Goal: Information Seeking & Learning: Find specific fact

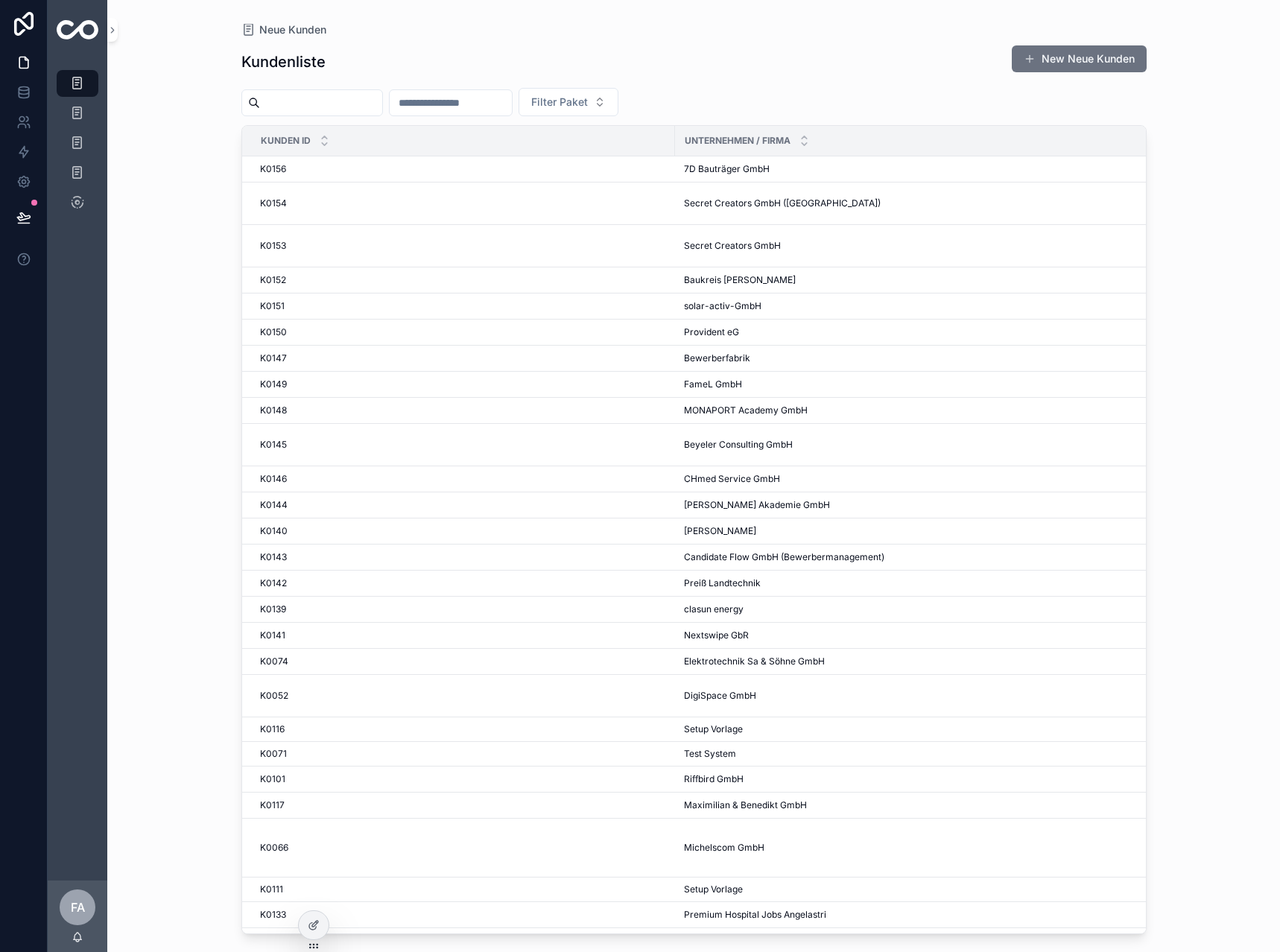
click at [478, 109] on input "scrollable content" at bounding box center [450, 103] width 122 height 21
type input "**"
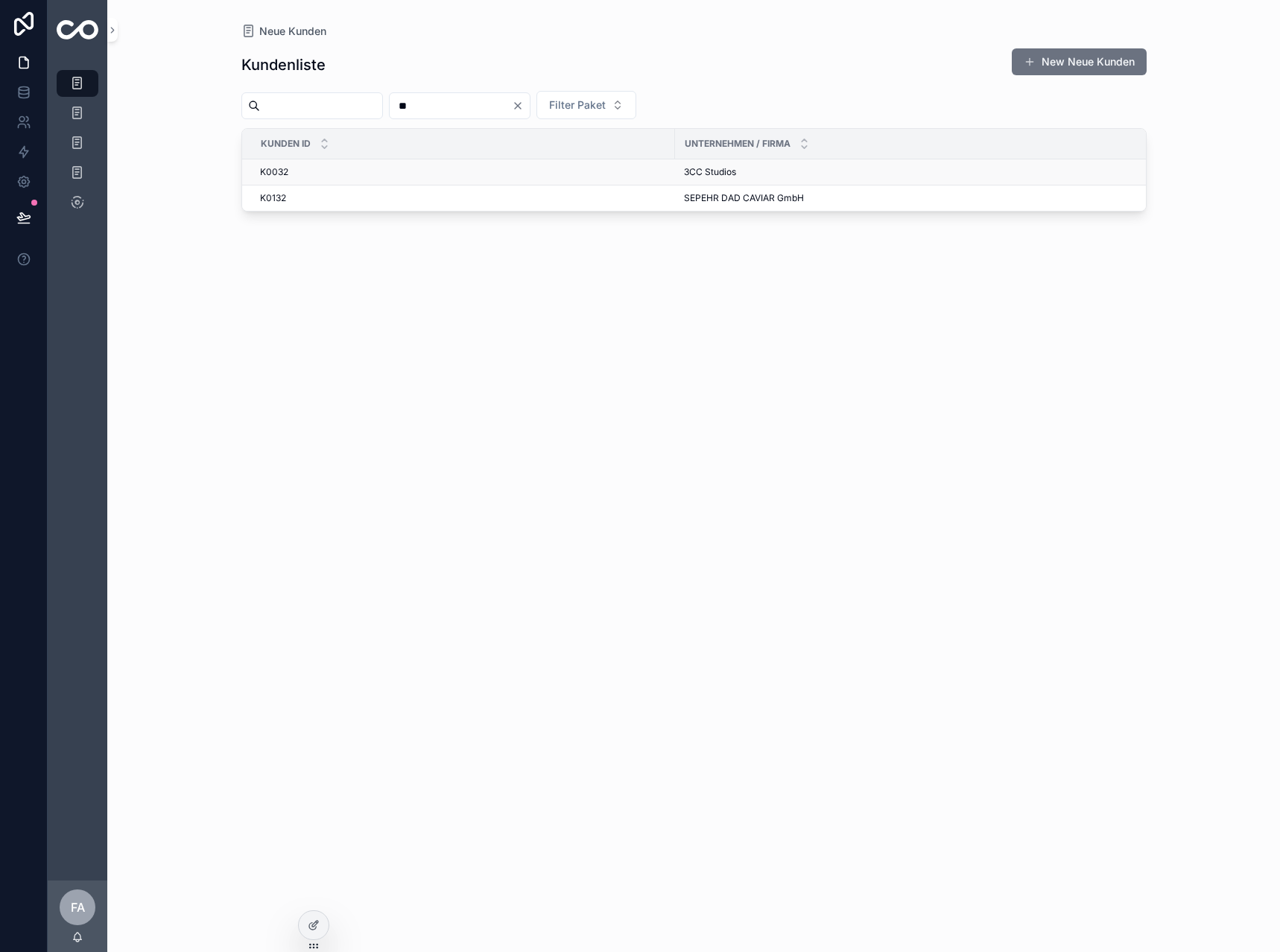
click at [271, 176] on span "K0032" at bounding box center [274, 171] width 29 height 12
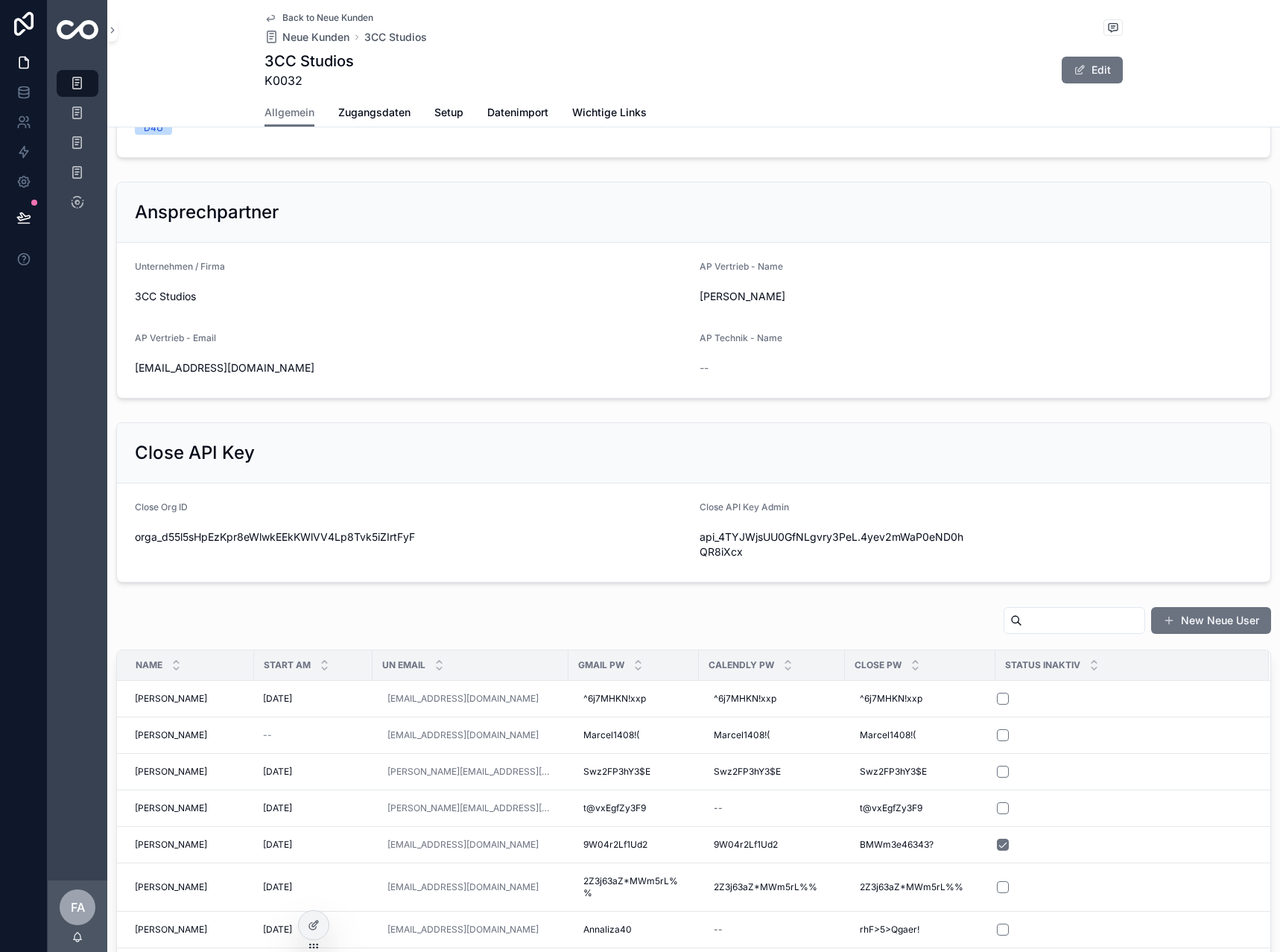
scroll to position [74, 0]
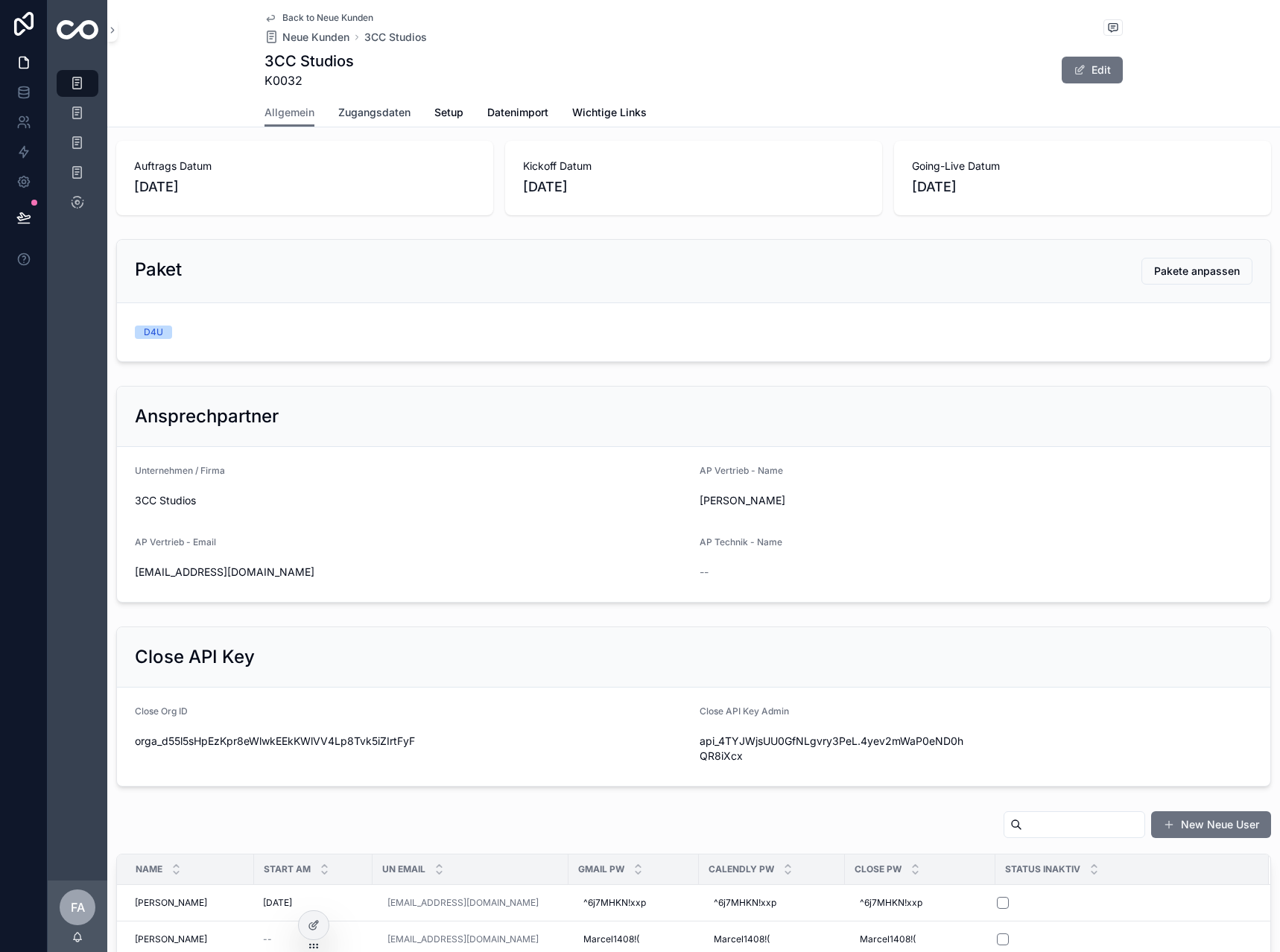
click at [358, 110] on span "Zugangsdaten" at bounding box center [374, 112] width 72 height 15
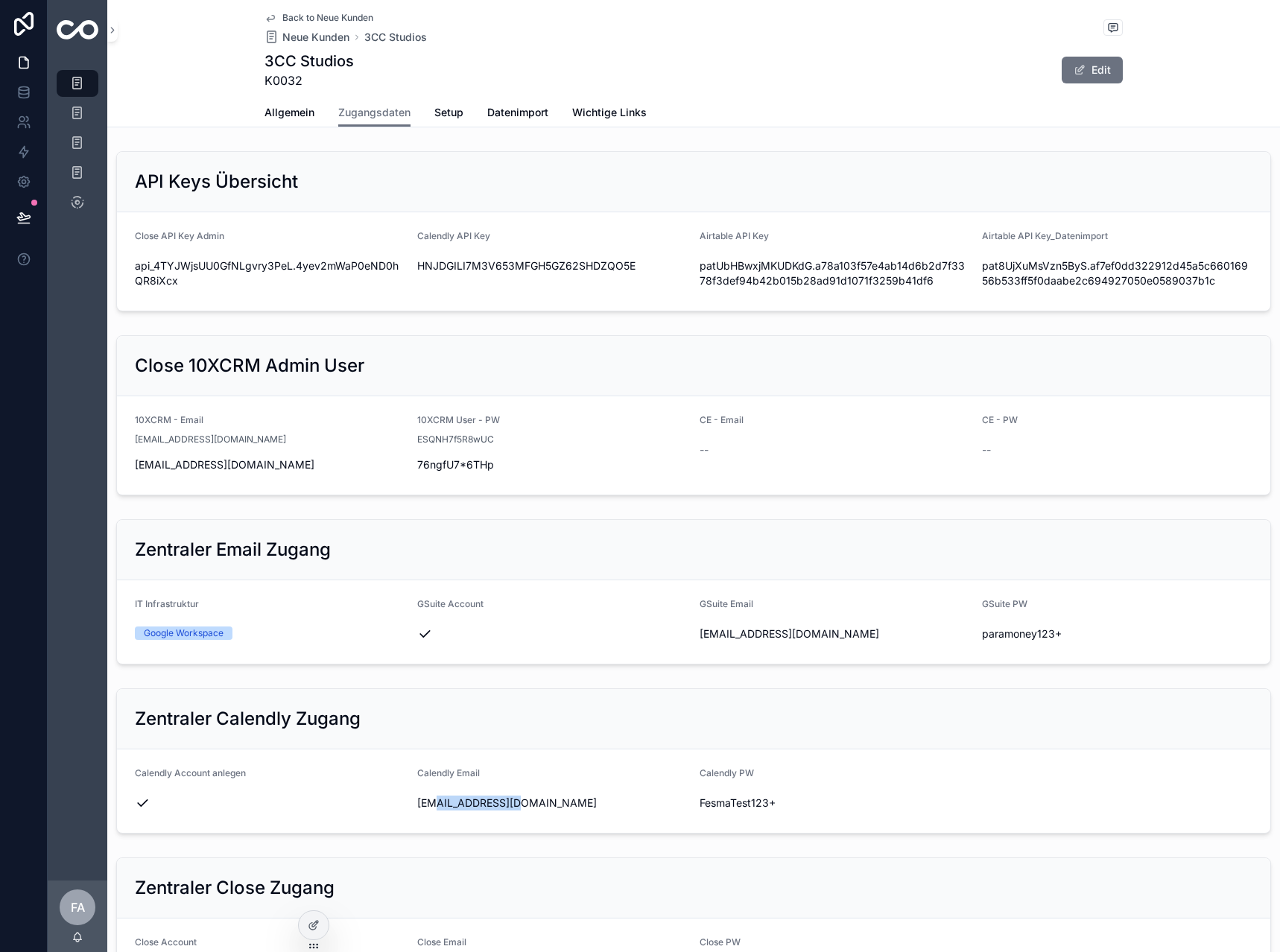
drag, startPoint x: 534, startPoint y: 807, endPoint x: 436, endPoint y: 815, distance: 98.3
click at [436, 815] on form "Calendly Account anlegen Calendly Email [EMAIL_ADDRESS][DOMAIN_NAME] Calendly P…" at bounding box center [693, 791] width 1153 height 84
drag, startPoint x: 806, startPoint y: 627, endPoint x: 693, endPoint y: 634, distance: 113.2
click at [700, 634] on div "[EMAIL_ADDRESS][DOMAIN_NAME]" at bounding box center [835, 634] width 270 height 15
click at [685, 634] on icon "scrollable content" at bounding box center [690, 634] width 12 height 12
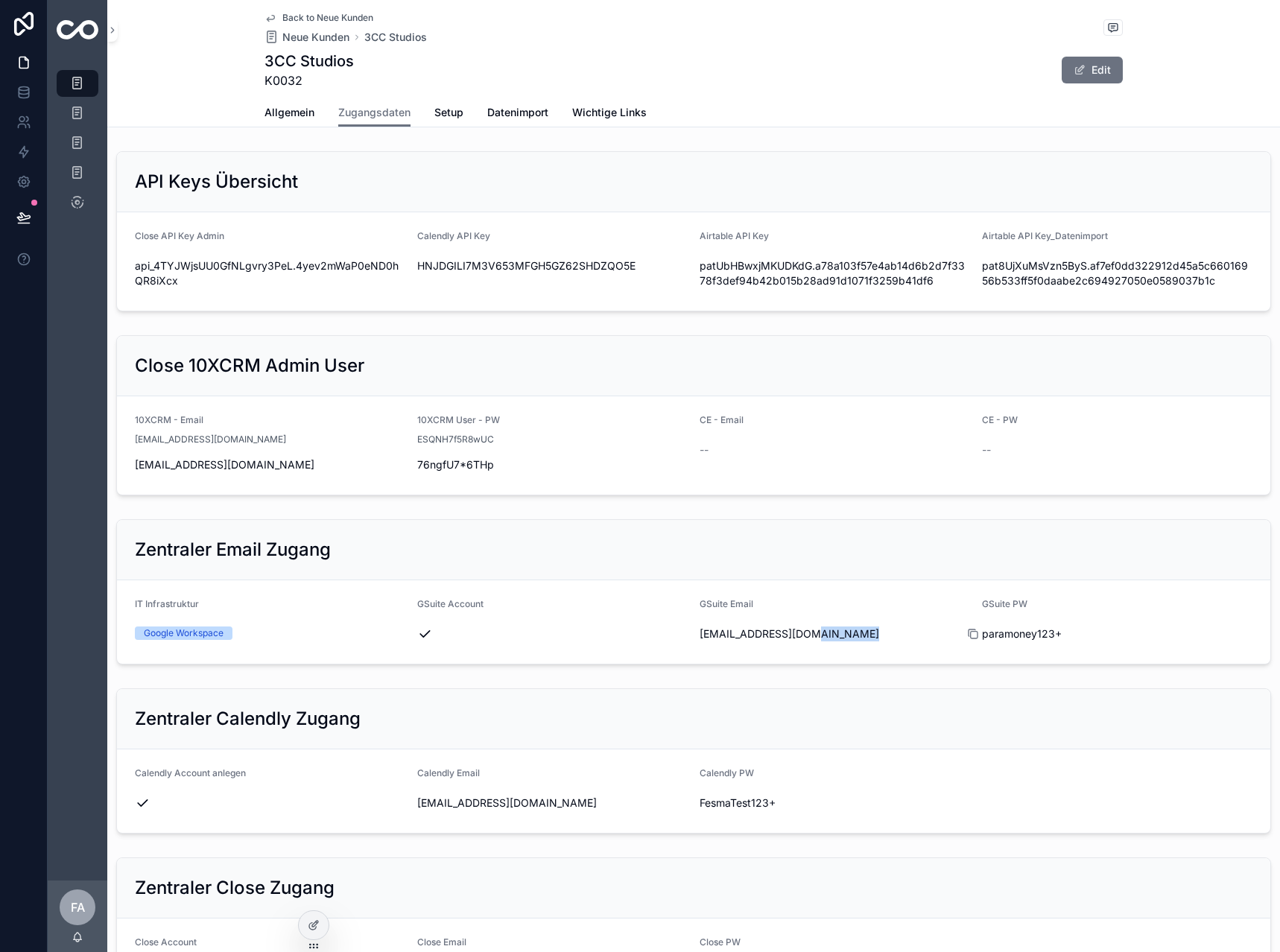
click at [968, 633] on icon "scrollable content" at bounding box center [973, 634] width 12 height 12
click at [272, 118] on span "Allgemein" at bounding box center [290, 112] width 50 height 15
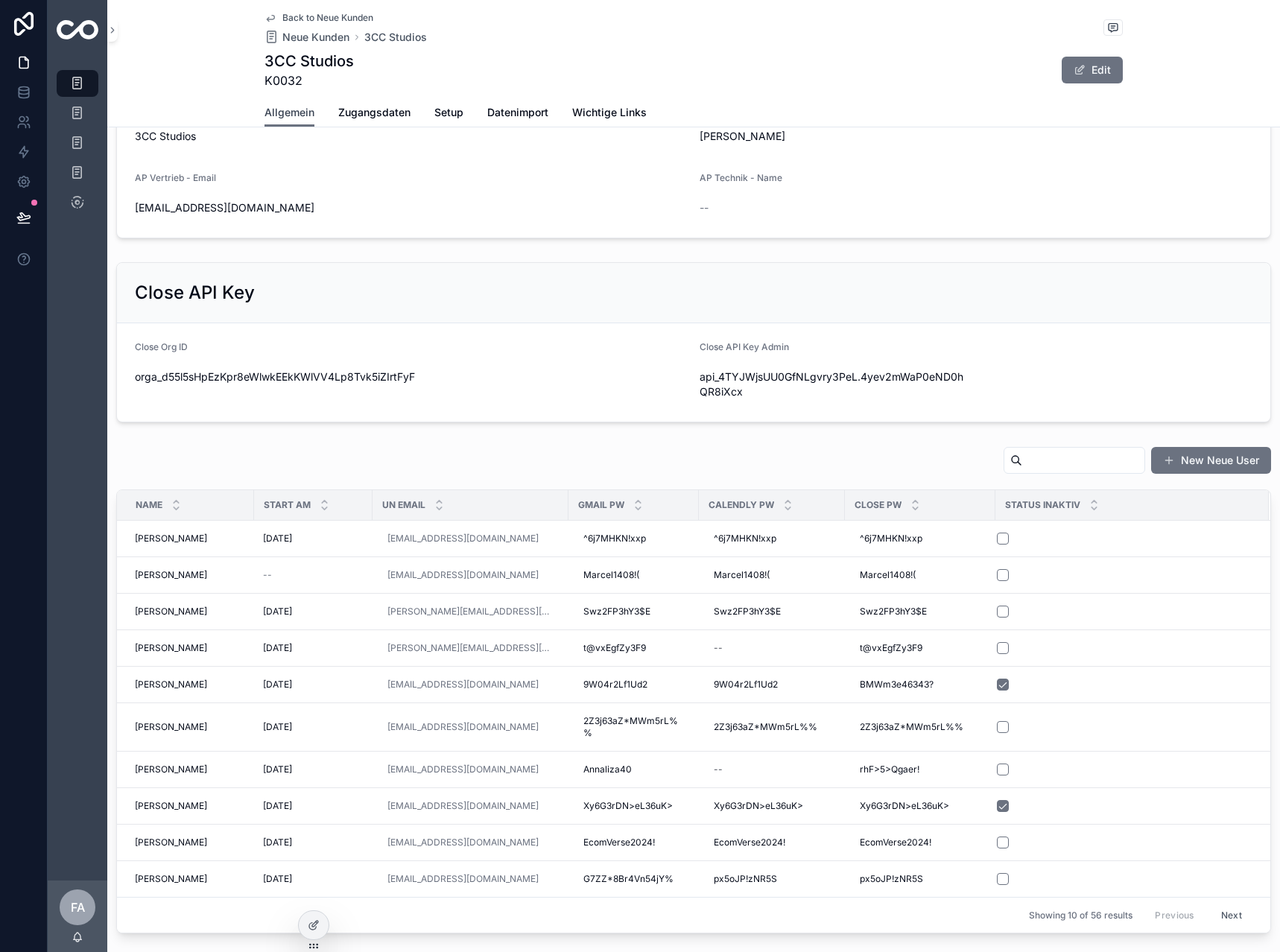
scroll to position [522, 0]
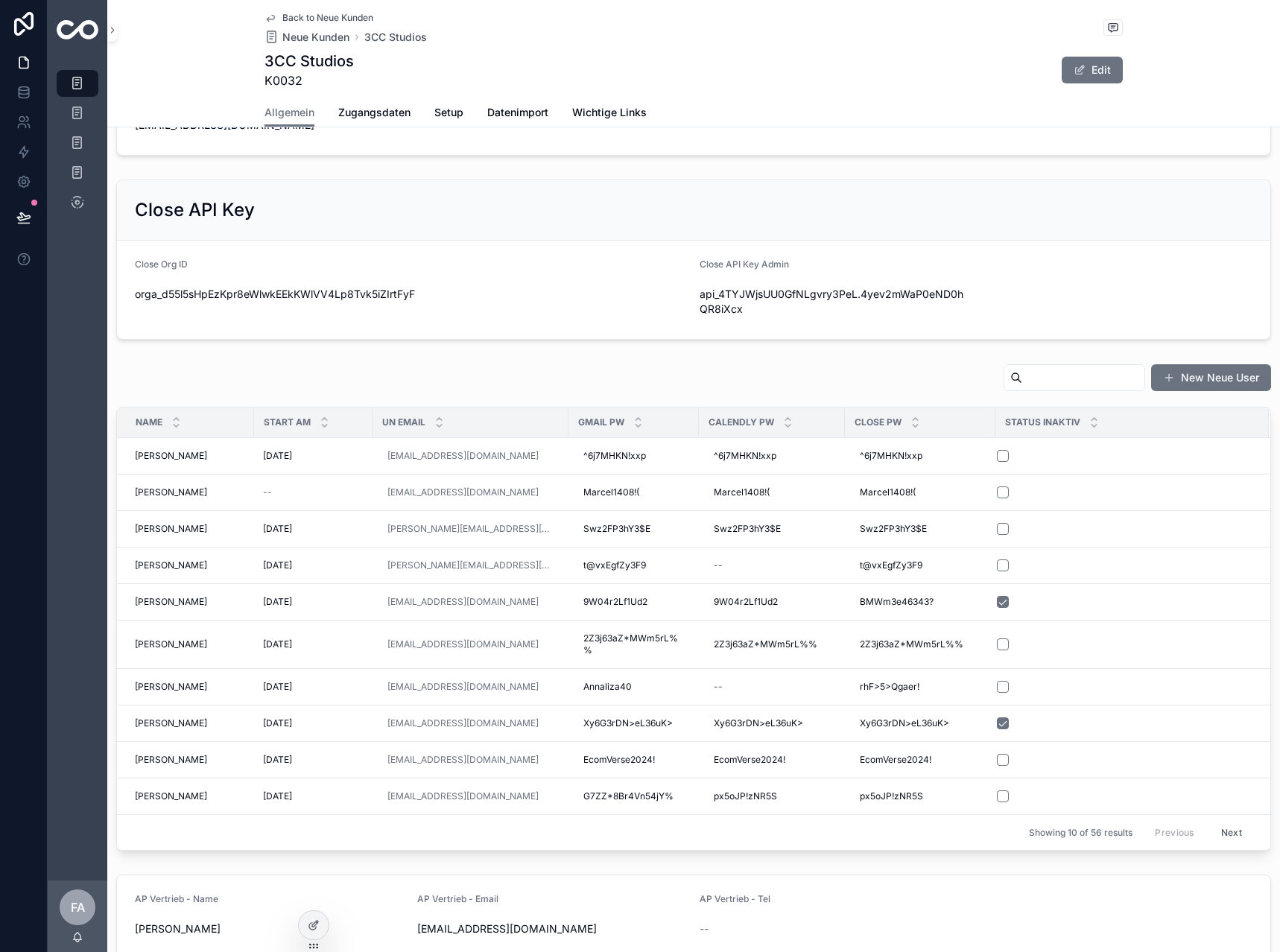
click at [1023, 375] on input "scrollable content" at bounding box center [1084, 378] width 122 height 21
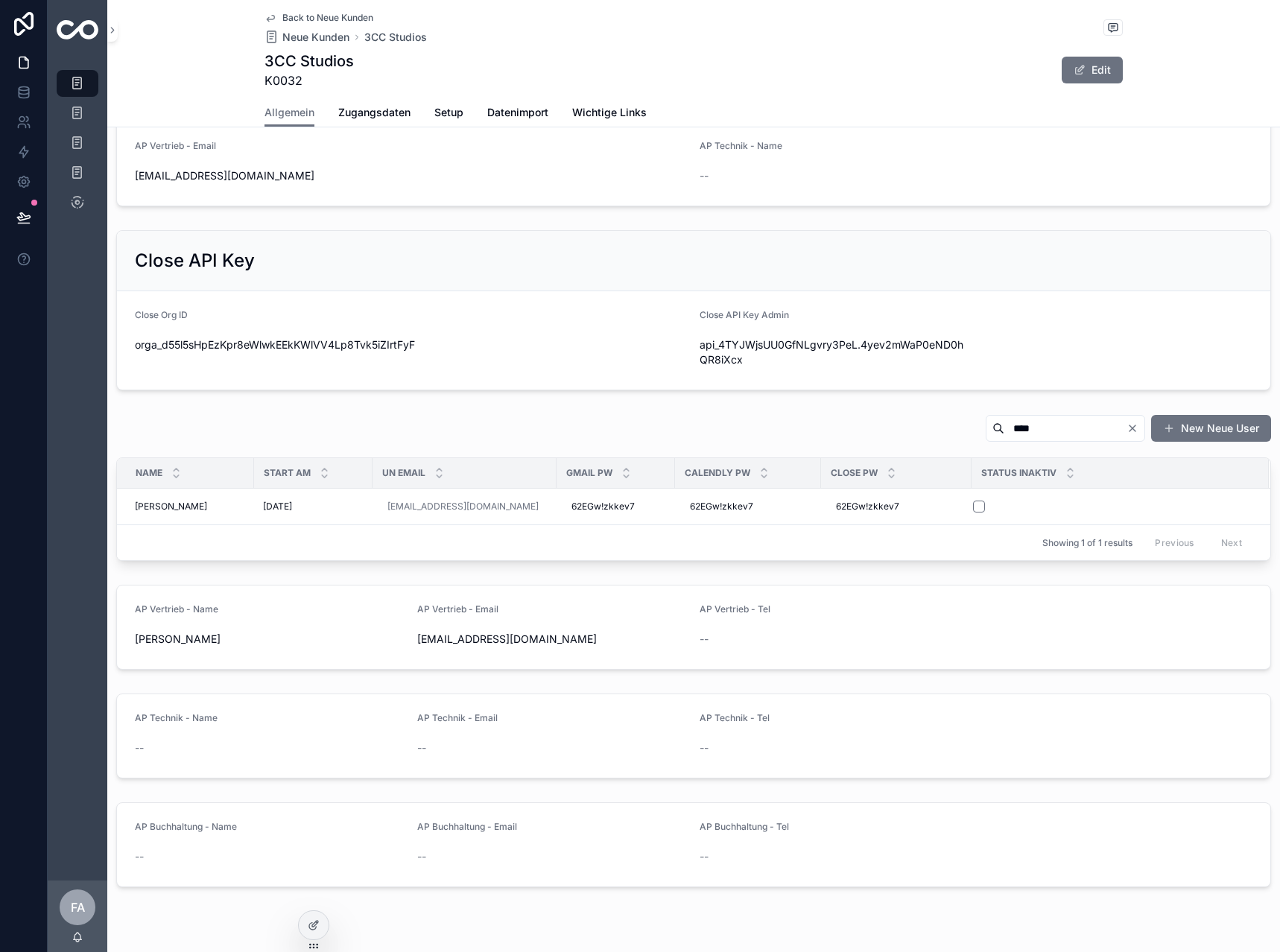
scroll to position [507, 0]
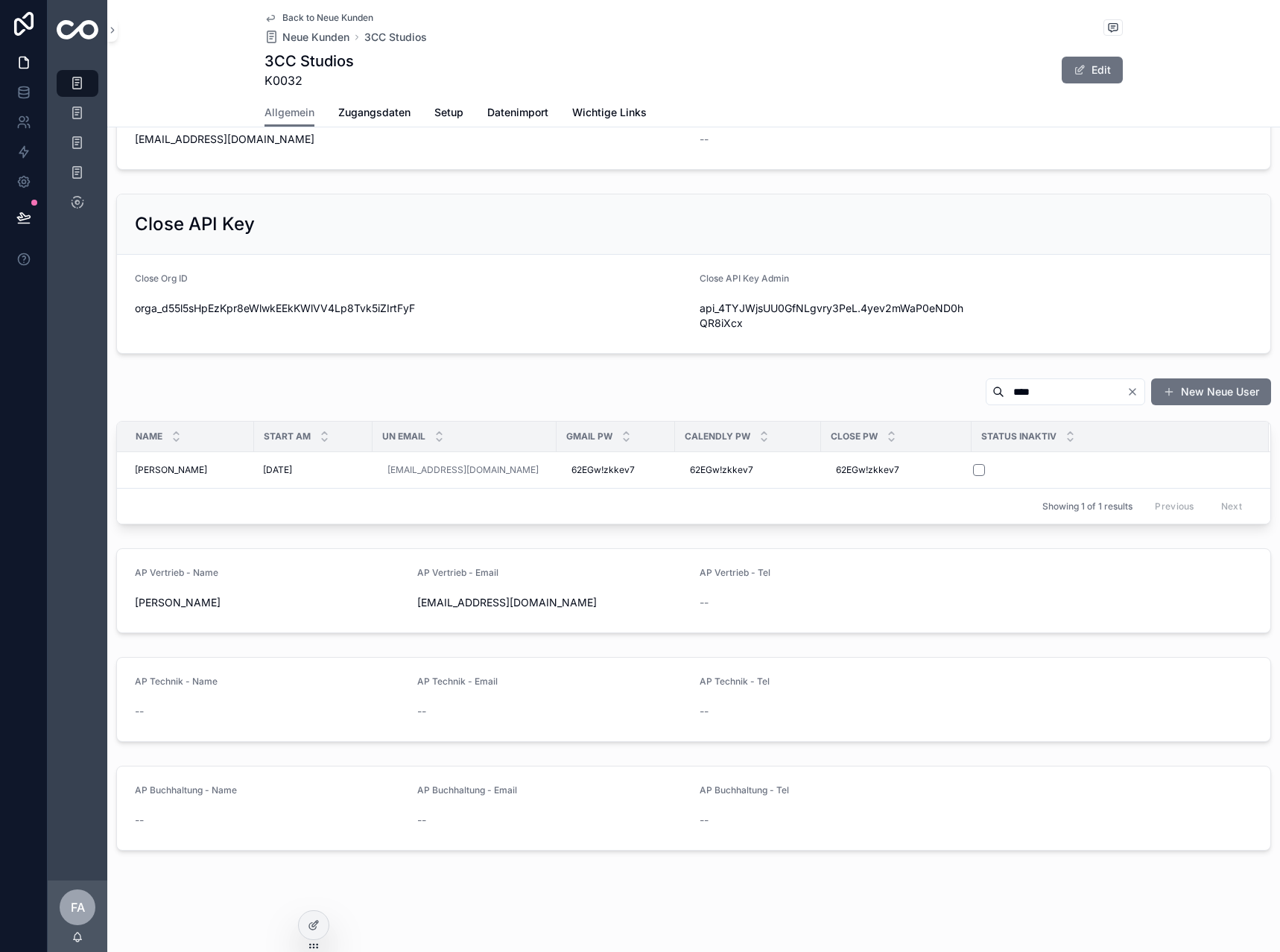
type input "****"
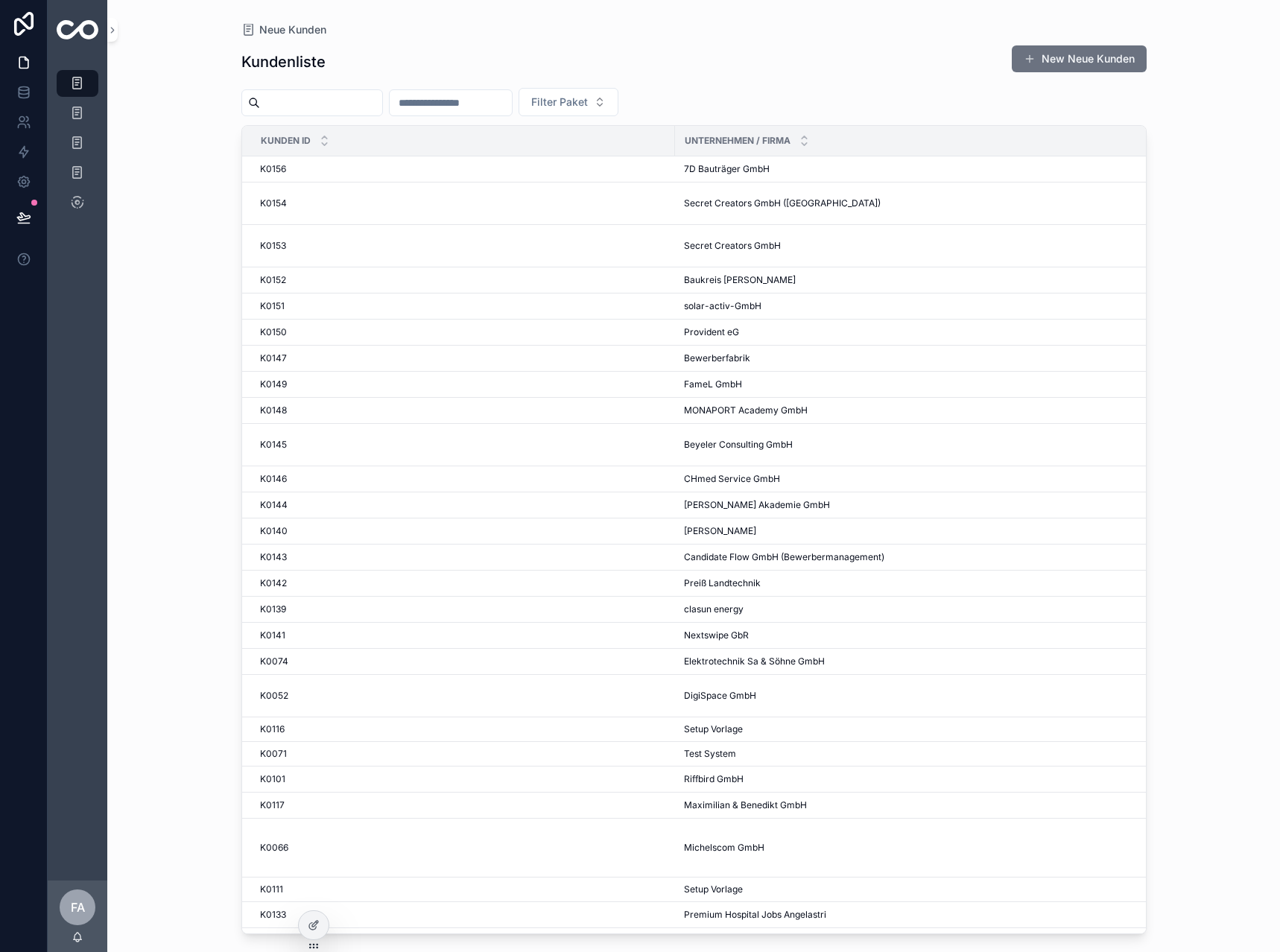
click at [476, 86] on div "Kundenliste New Neue Kunden Filter Paket Kunden ID Unternehmen / Firma Paket K0…" at bounding box center [694, 486] width 906 height 899
click at [478, 93] on input "scrollable content" at bounding box center [450, 103] width 122 height 21
type input "**"
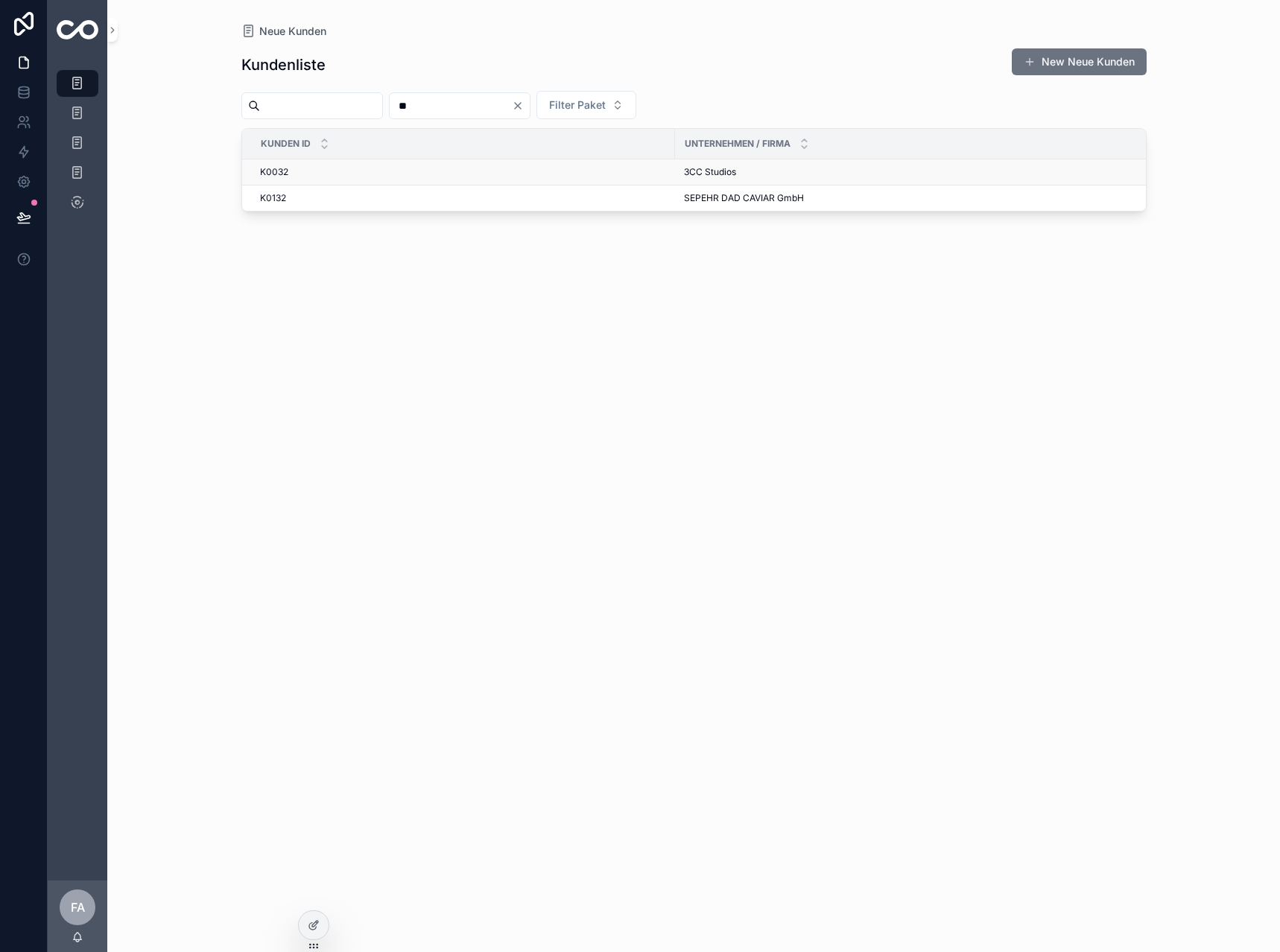
click at [293, 166] on div "K0032 K0032" at bounding box center [463, 171] width 406 height 12
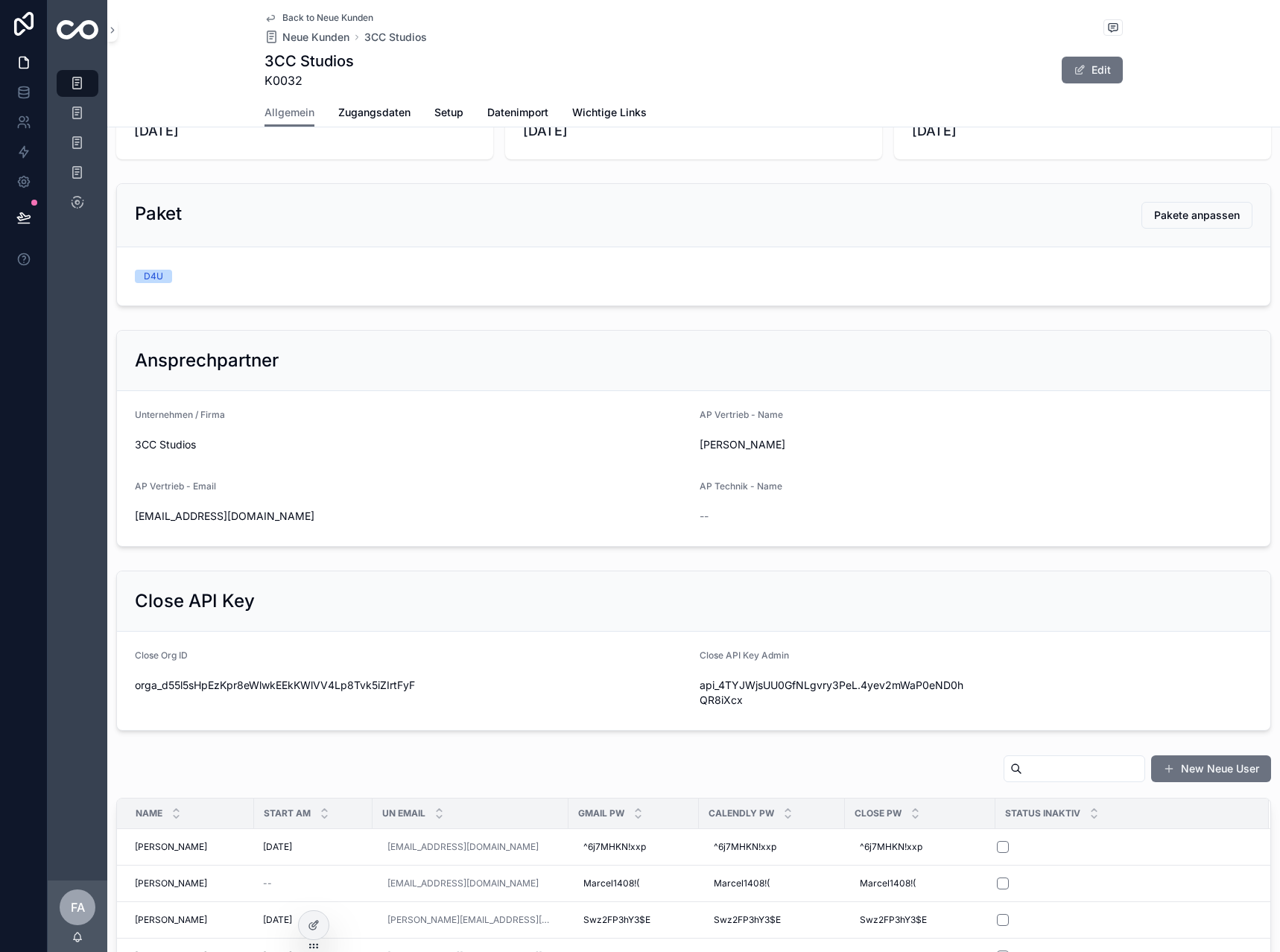
scroll to position [149, 0]
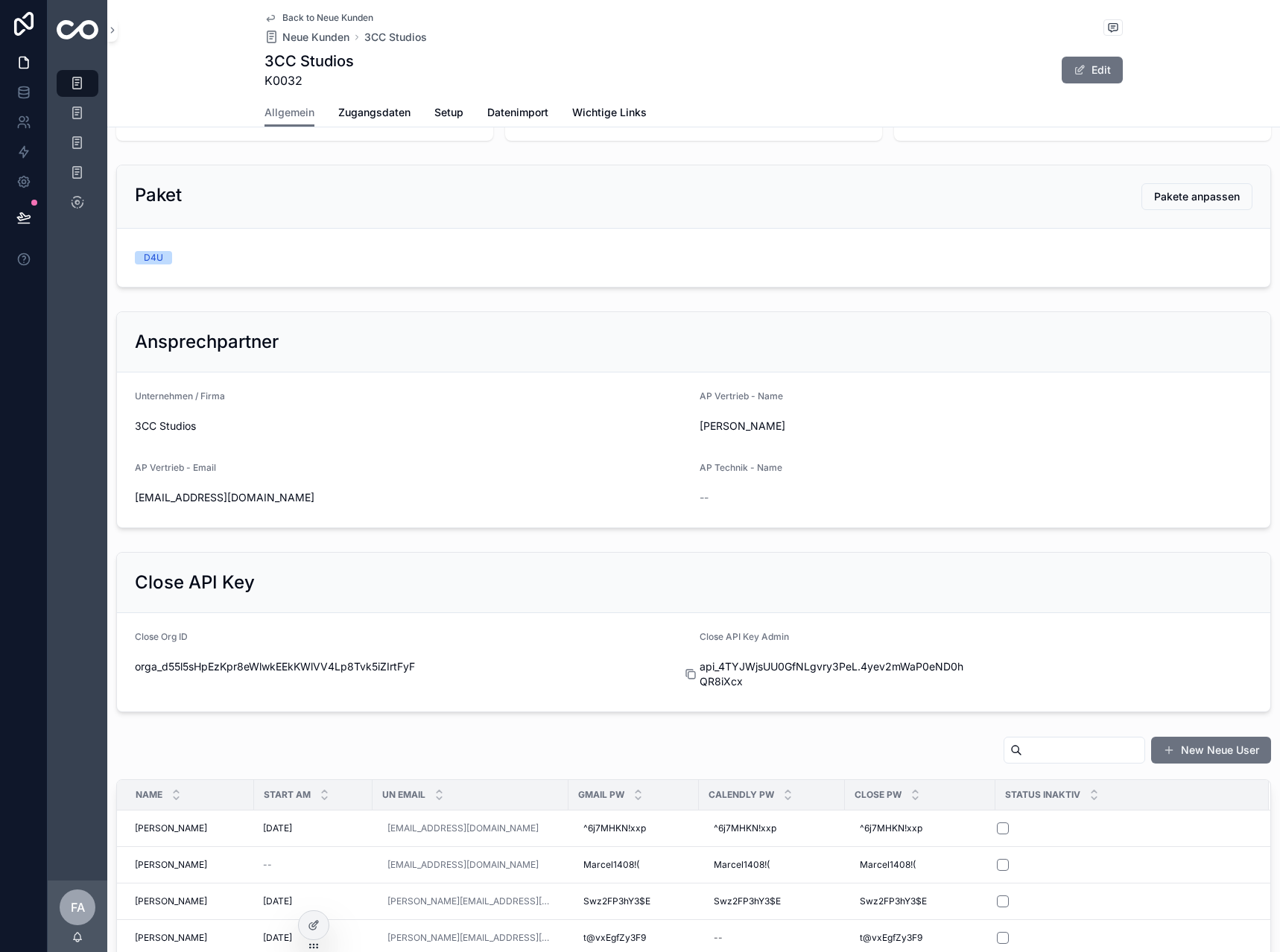
click at [687, 677] on icon "scrollable content" at bounding box center [690, 674] width 12 height 12
click at [287, 6] on div "Back to Neue Kunden Neue Kunden 3CC Studios 3CC Studios K0032 Edit" at bounding box center [693, 49] width 858 height 98
click at [285, 19] on span "Back to Neue Kunden" at bounding box center [328, 18] width 90 height 12
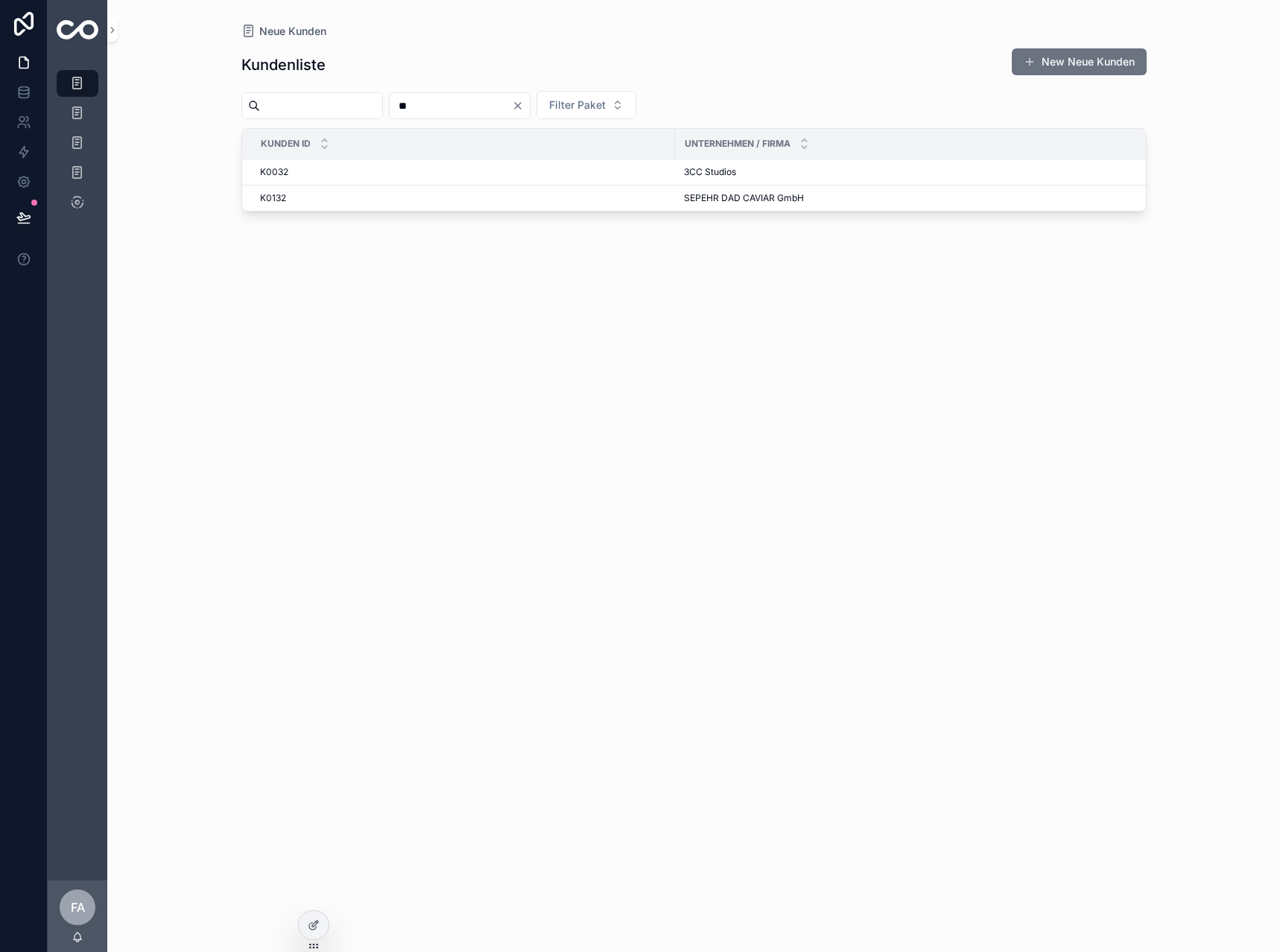
drag, startPoint x: 455, startPoint y: 108, endPoint x: 423, endPoint y: 108, distance: 32.0
click at [423, 108] on div "** Filter Paket" at bounding box center [694, 105] width 906 height 29
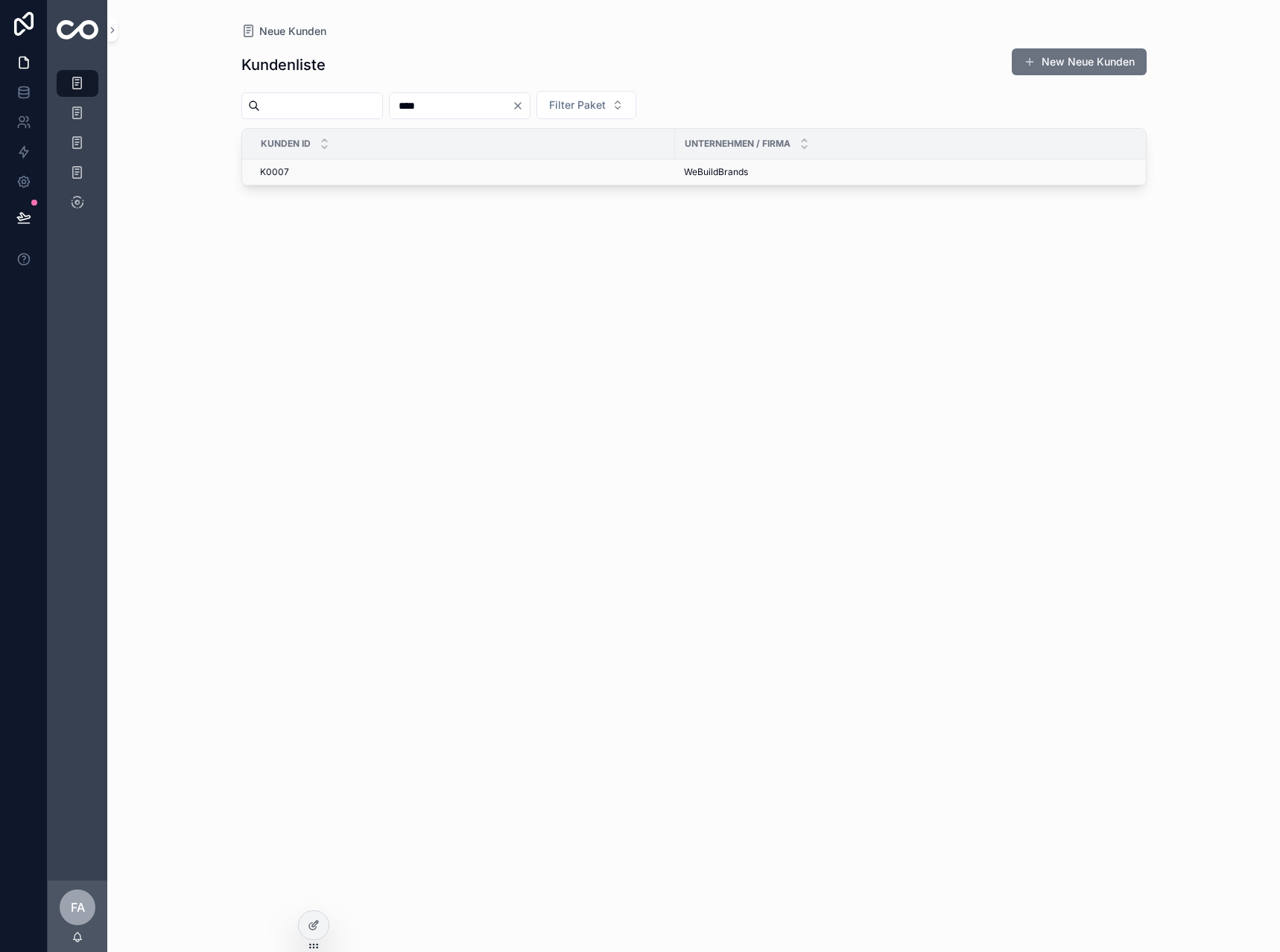
type input "****"
click at [316, 166] on td "K0007 K0007" at bounding box center [458, 171] width 433 height 26
click at [276, 169] on span "K0007" at bounding box center [274, 171] width 30 height 12
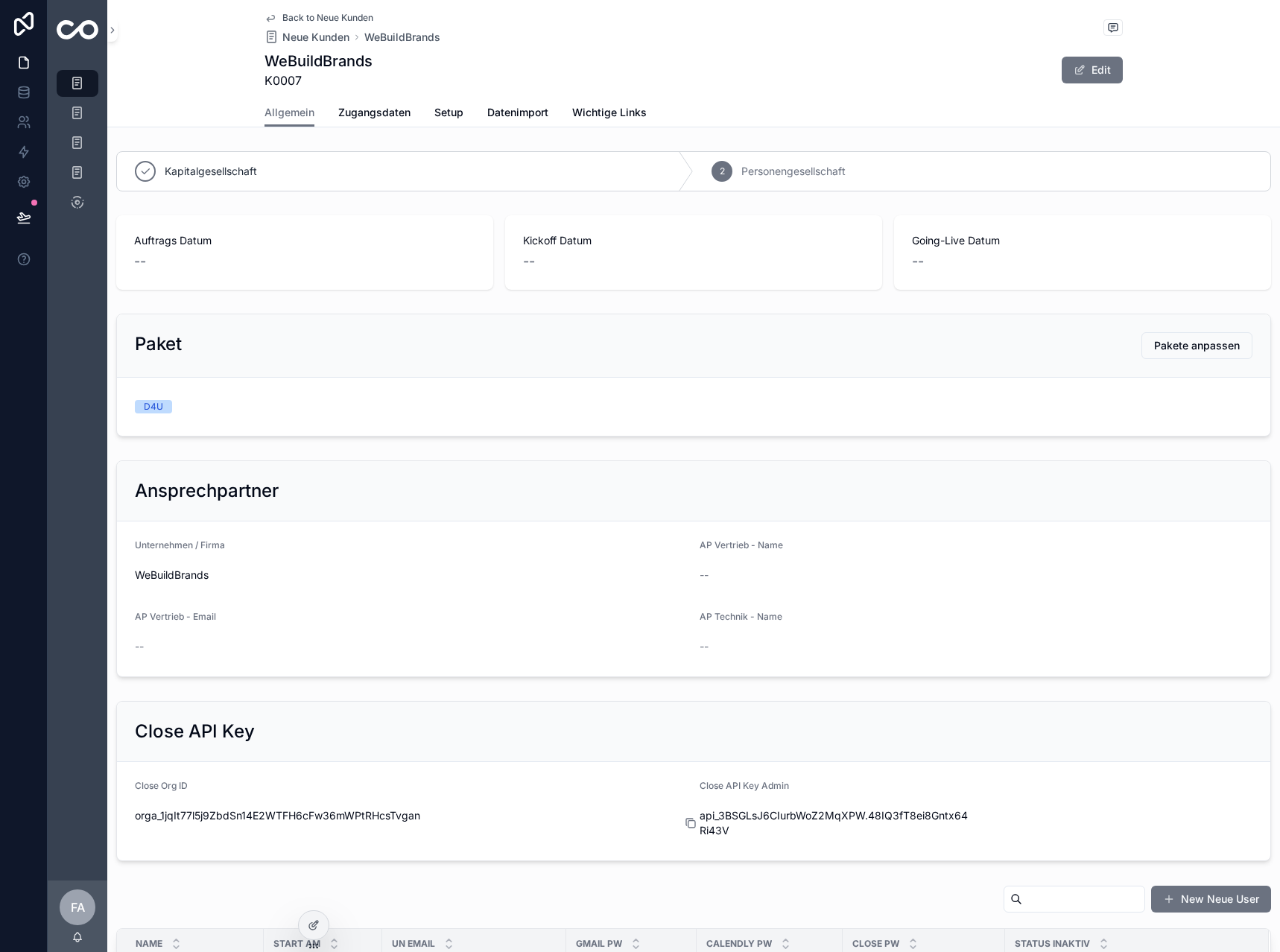
click at [688, 823] on icon "scrollable content" at bounding box center [690, 823] width 12 height 12
click at [689, 823] on form "Close Org ID orga_1jqIt77l5j9ZbdSn14E2WTFH6cFw36mWPtRHcsTvgan Close API Key Adm…" at bounding box center [693, 810] width 1153 height 98
click at [690, 821] on icon "scrollable content" at bounding box center [691, 823] width 7 height 7
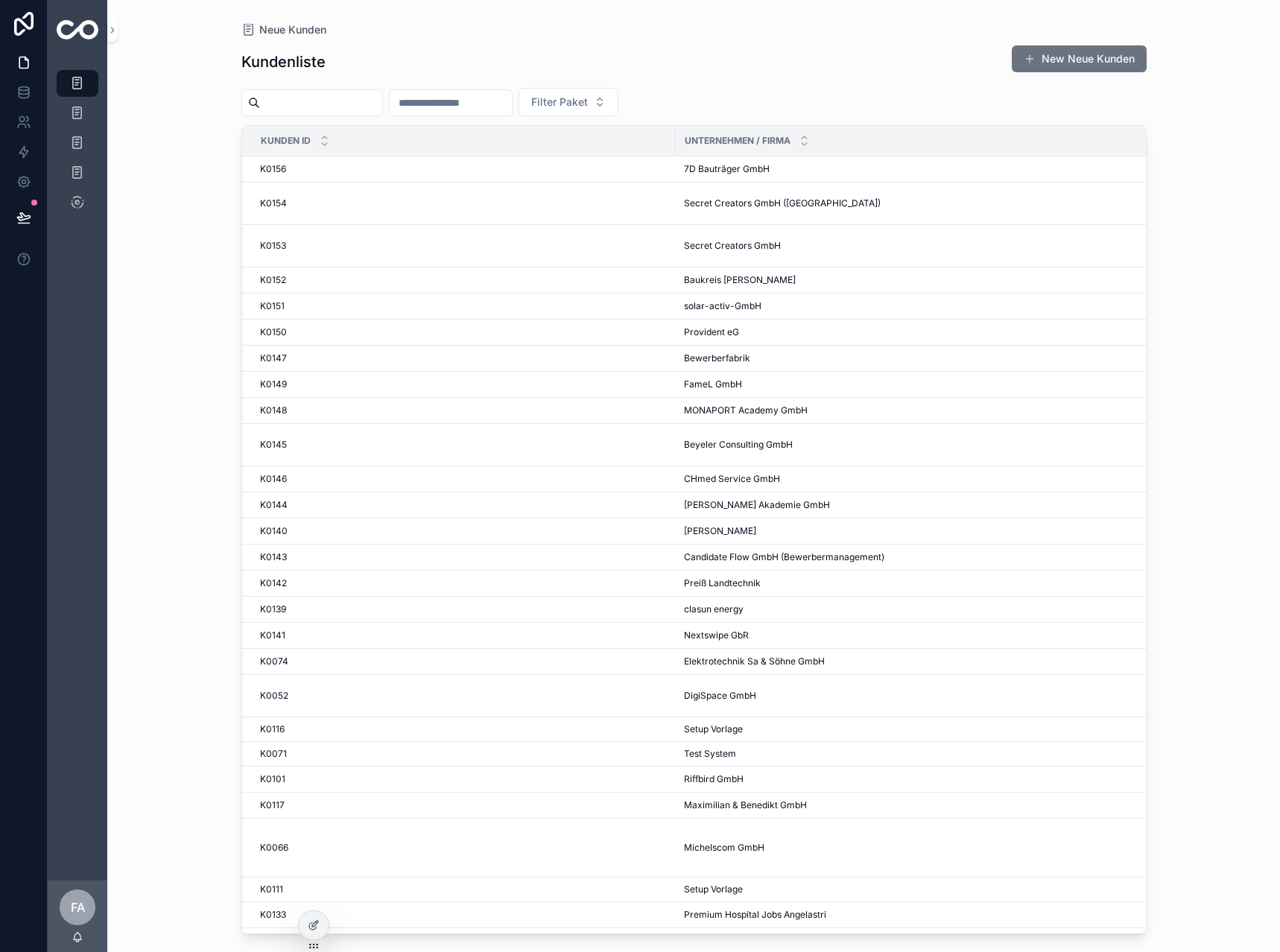
click at [485, 97] on input "scrollable content" at bounding box center [450, 103] width 122 height 21
type input "***"
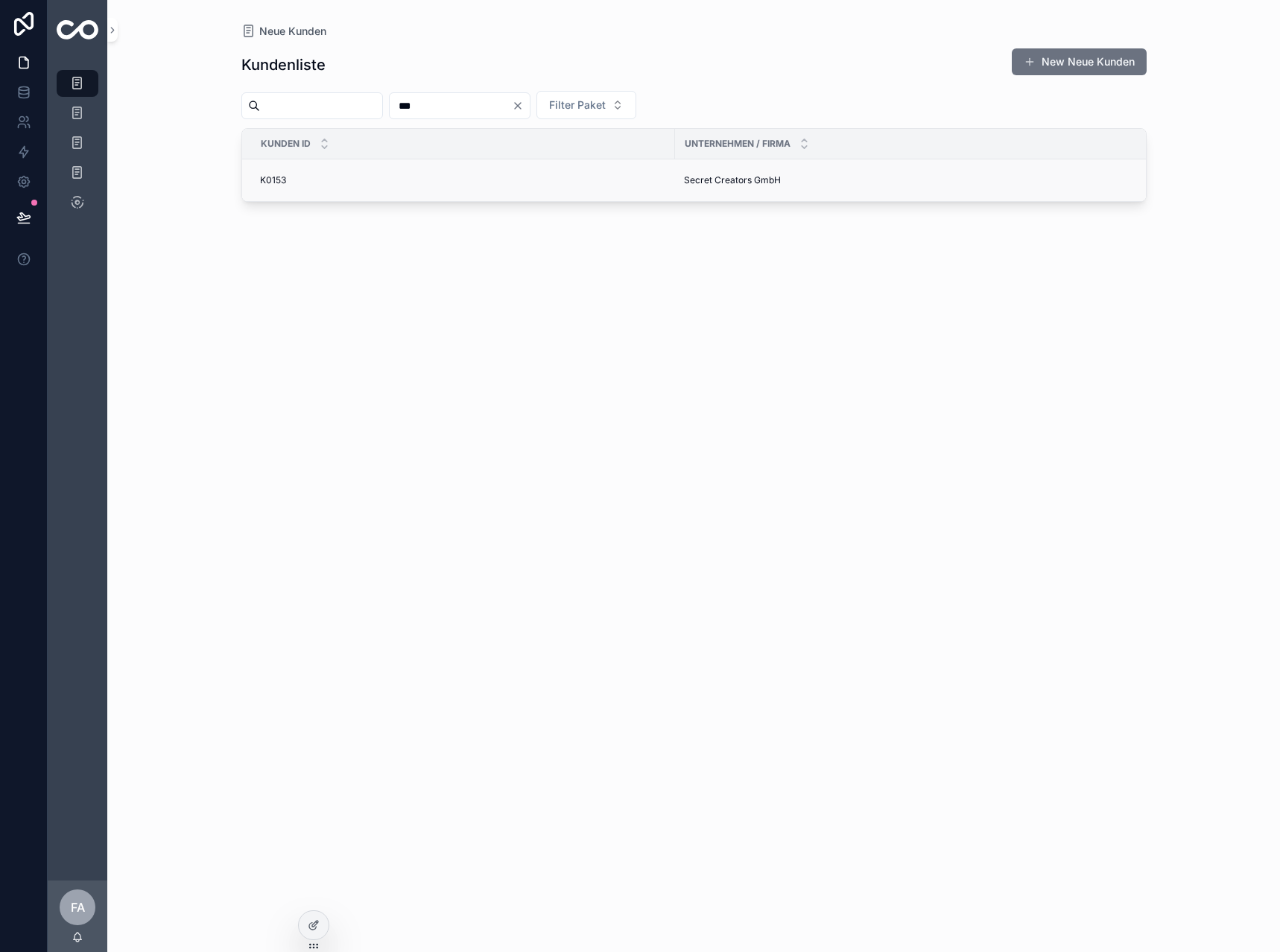
click at [282, 187] on td "K0153 K0153" at bounding box center [458, 180] width 433 height 43
click at [291, 184] on div "K0153 K0153" at bounding box center [463, 180] width 406 height 12
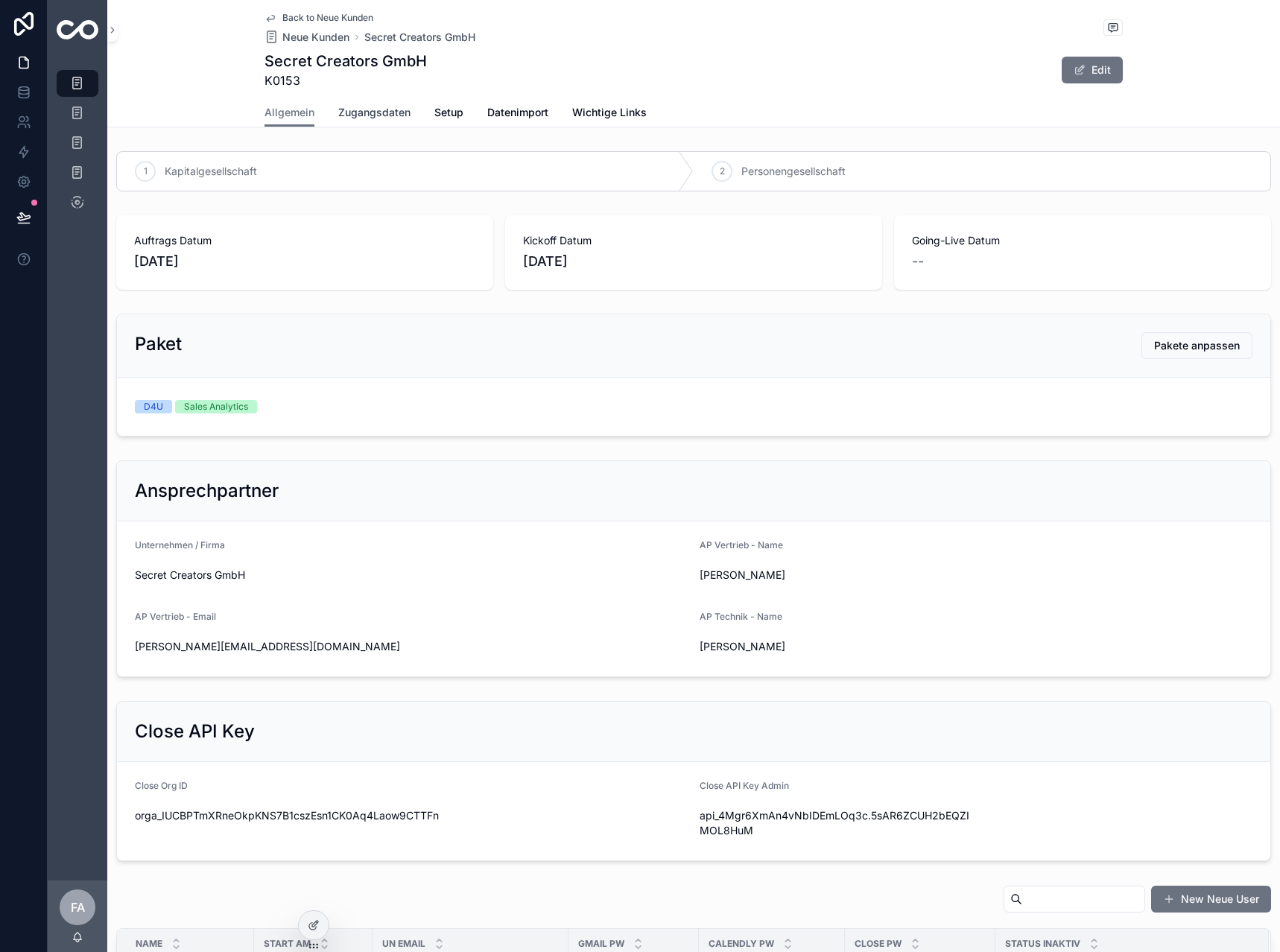
click at [354, 110] on span "Zugangsdaten" at bounding box center [374, 112] width 72 height 15
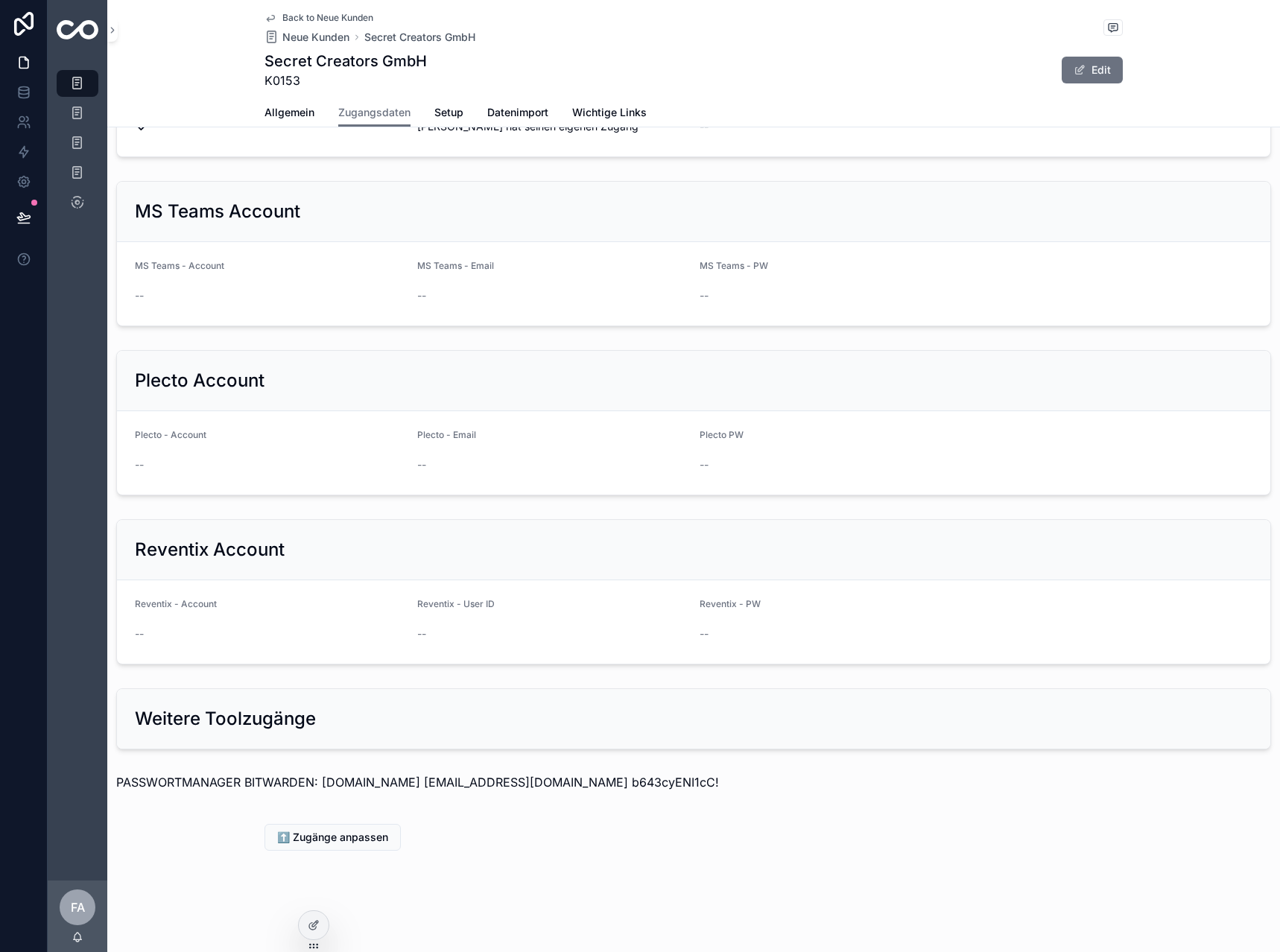
drag, startPoint x: 626, startPoint y: 435, endPoint x: 637, endPoint y: 862, distance: 427.1
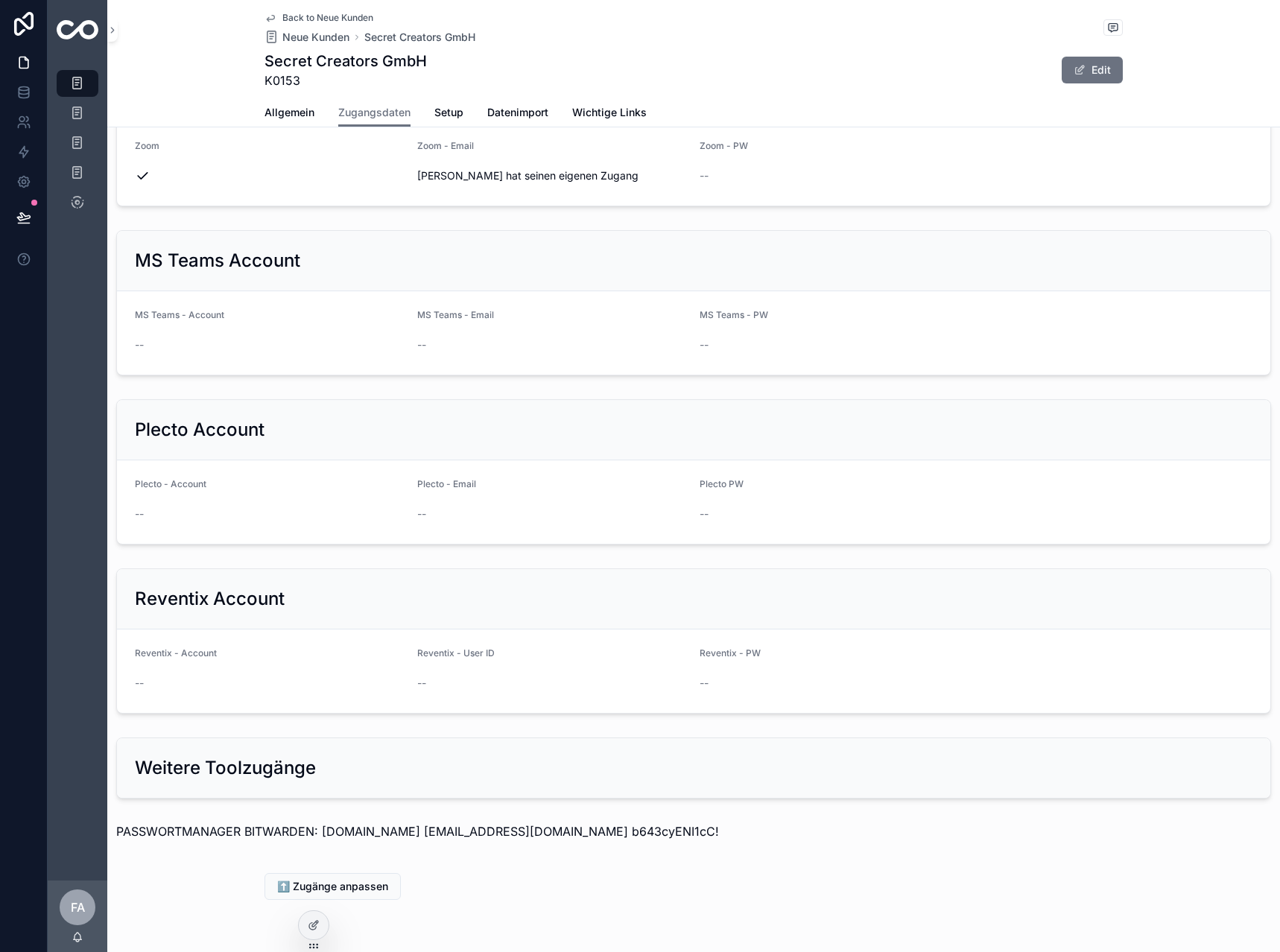
scroll to position [1109, 0]
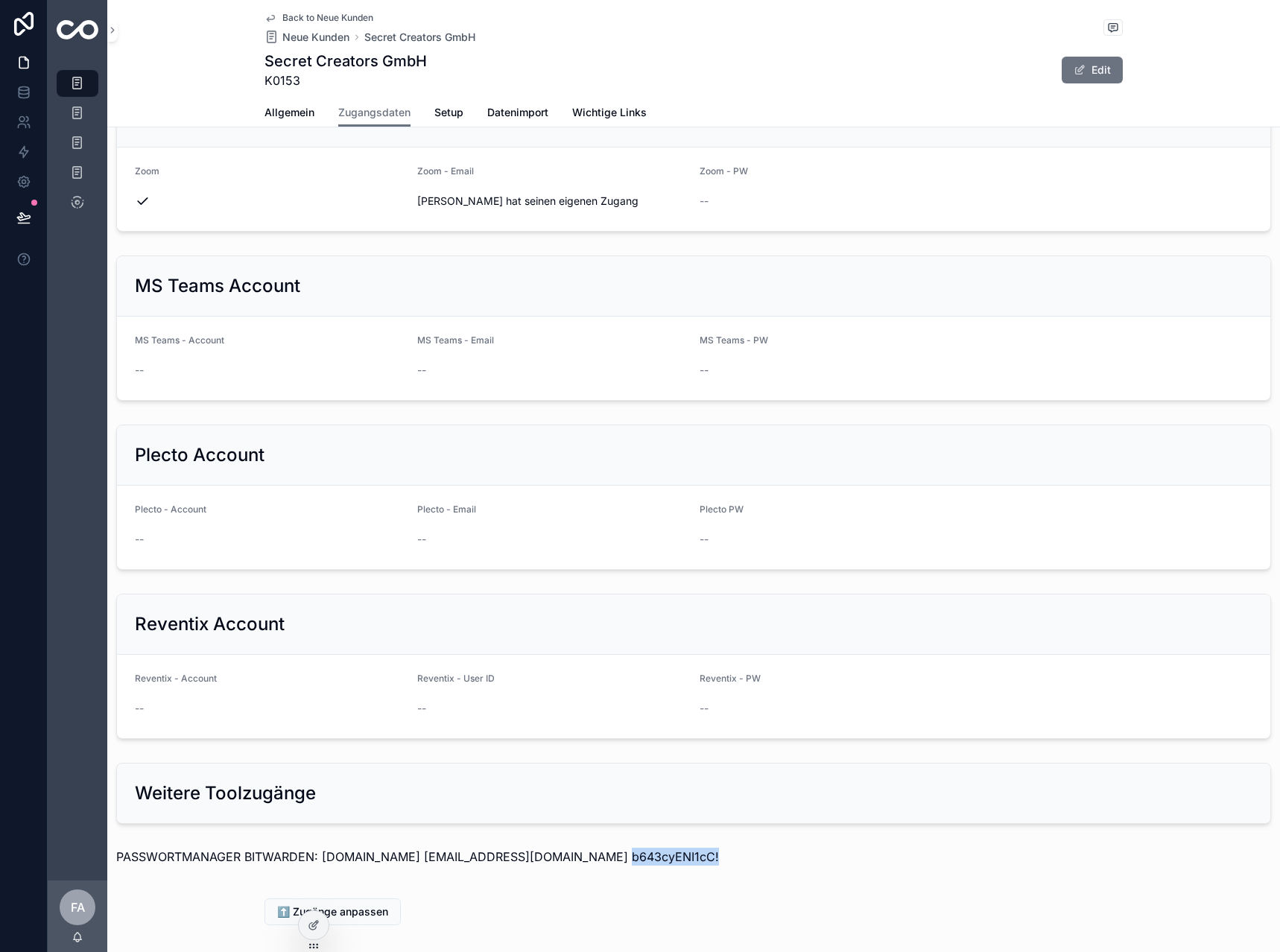
drag, startPoint x: 704, startPoint y: 855, endPoint x: 588, endPoint y: 872, distance: 117.2
click at [588, 872] on div "PASSWORTMANAGER BITWARDEN: bitwarden.secret-data.de support@10xcrm.de b643cyENI…" at bounding box center [694, 861] width 1173 height 39
copy p "b643cyENI1cC!"
